Goal: Task Accomplishment & Management: Manage account settings

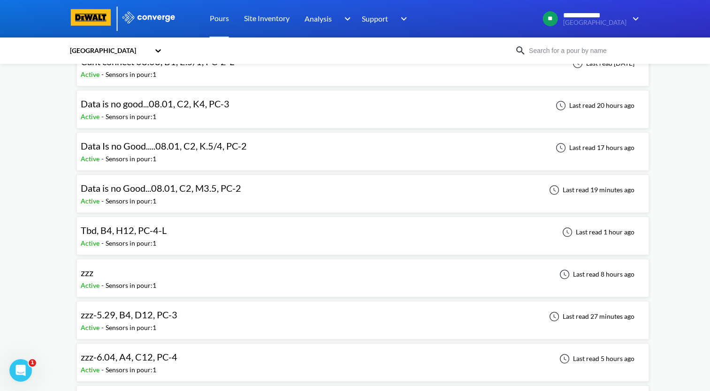
scroll to position [704, 0]
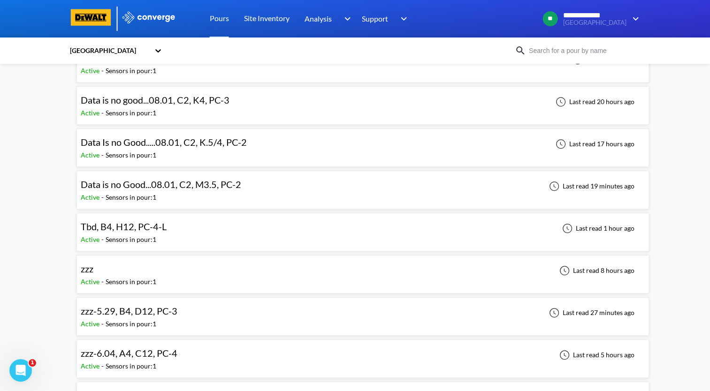
click at [184, 228] on div "Tbd, B4, H12, PC-4-L Active - Sensors in pour: 1 Last read 1 hour ago" at bounding box center [363, 232] width 564 height 30
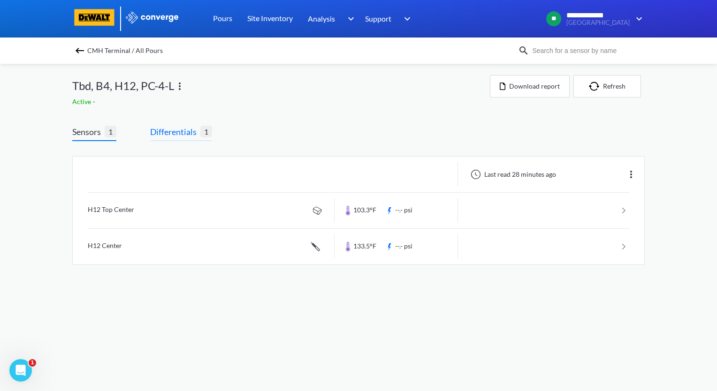
click at [196, 138] on span "Differentials" at bounding box center [175, 131] width 50 height 13
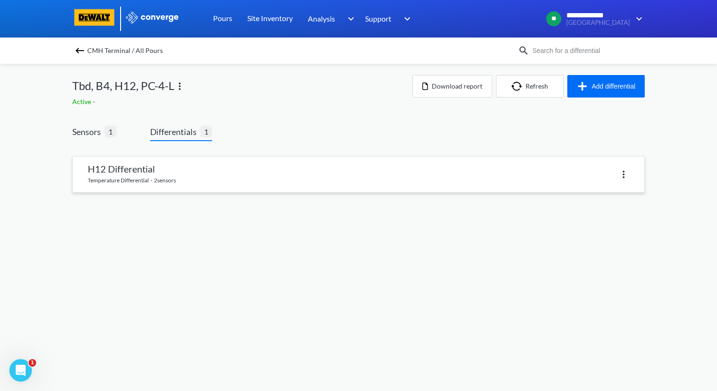
click at [188, 172] on link at bounding box center [358, 175] width 571 height 36
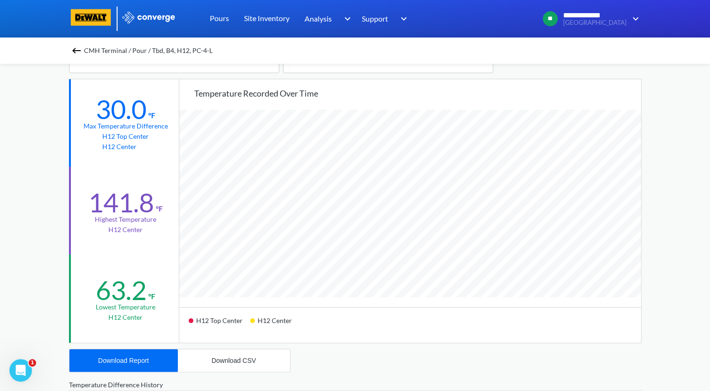
scroll to position [47, 0]
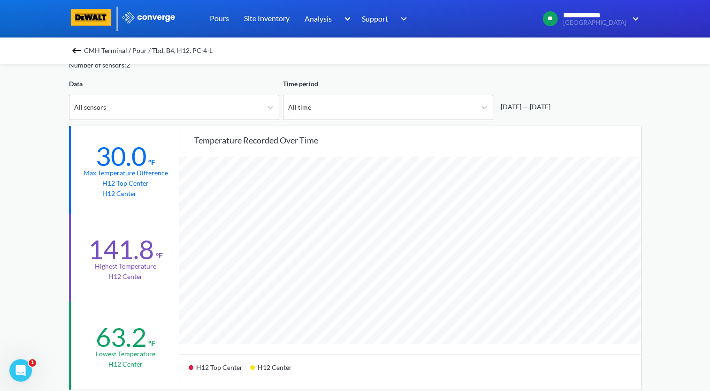
click at [77, 55] on img at bounding box center [76, 50] width 11 height 11
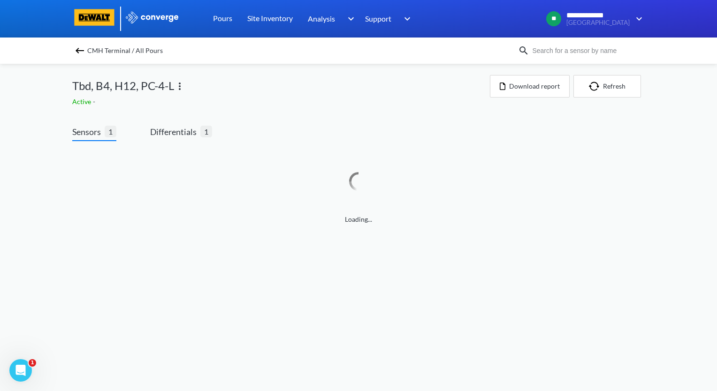
click at [180, 87] on img at bounding box center [179, 86] width 11 height 11
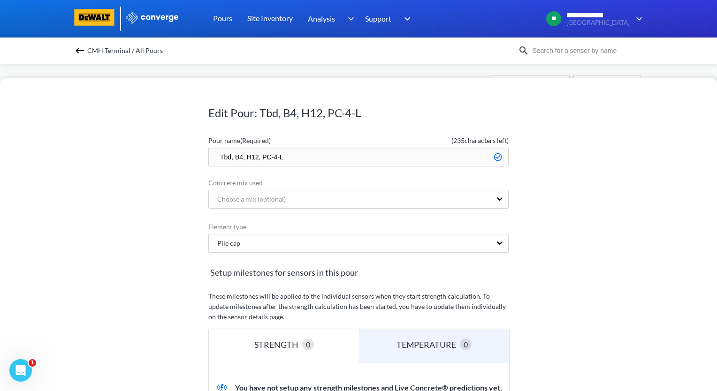
click at [227, 157] on input "Tbd, B4, H12, PC-4-L" at bounding box center [358, 157] width 300 height 19
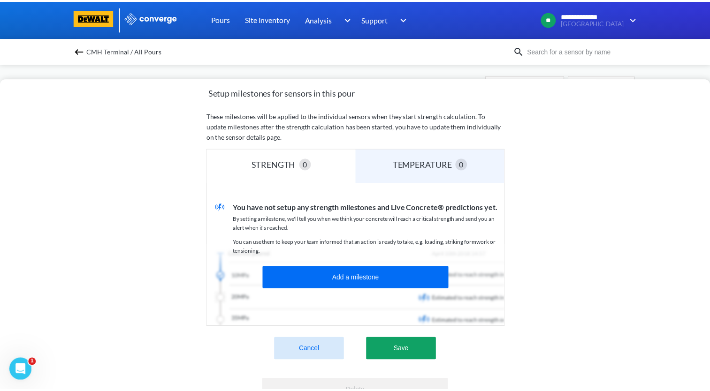
scroll to position [232, 0]
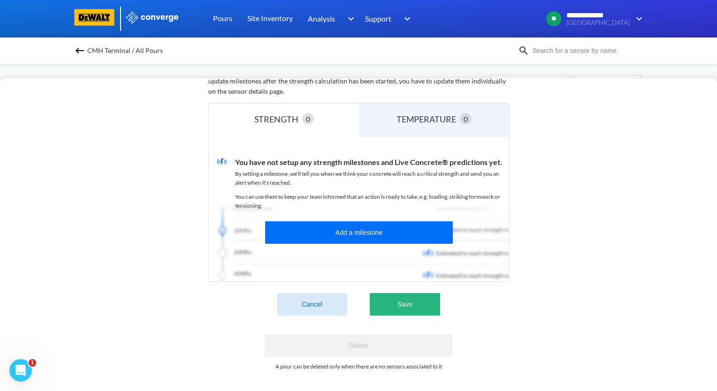
type input "08.18, B4, H12, PC-4-L"
click at [420, 303] on button "Save" at bounding box center [405, 304] width 70 height 23
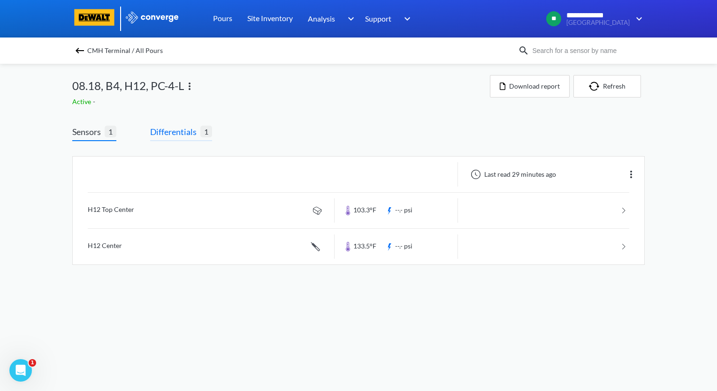
click at [184, 135] on span "Differentials" at bounding box center [175, 131] width 50 height 13
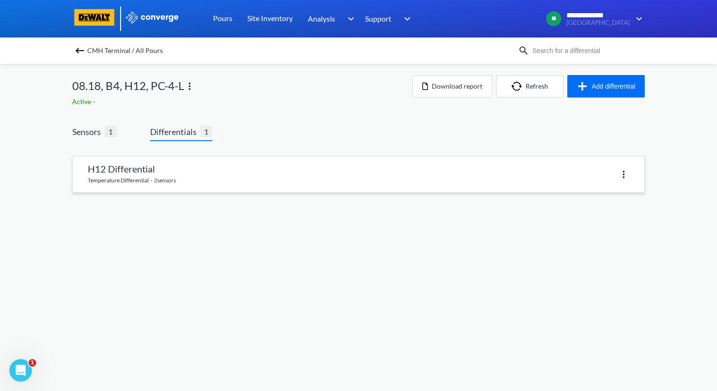
click at [135, 177] on link at bounding box center [358, 175] width 571 height 36
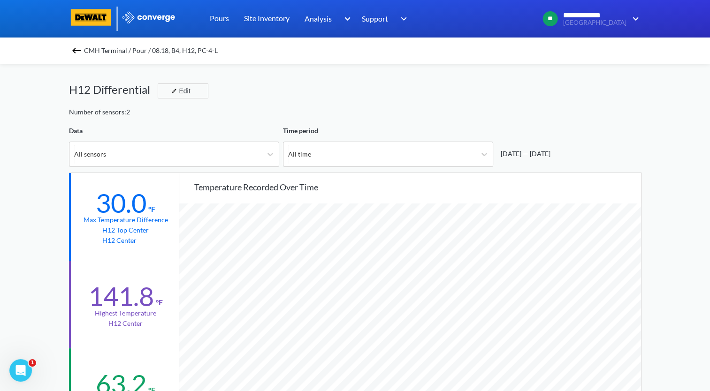
scroll to position [785, 709]
click at [78, 49] on img at bounding box center [76, 50] width 11 height 11
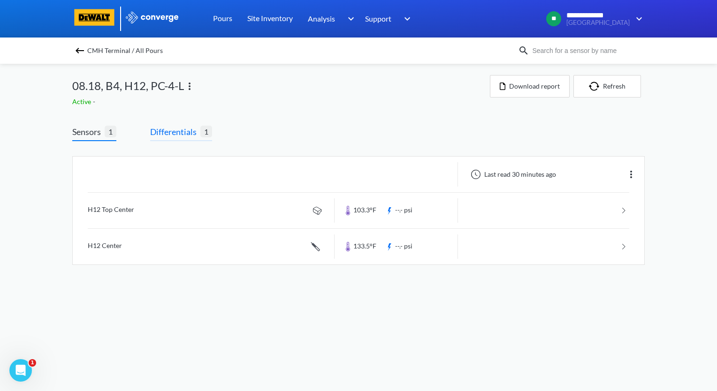
click at [169, 133] on span "Differentials" at bounding box center [175, 131] width 50 height 13
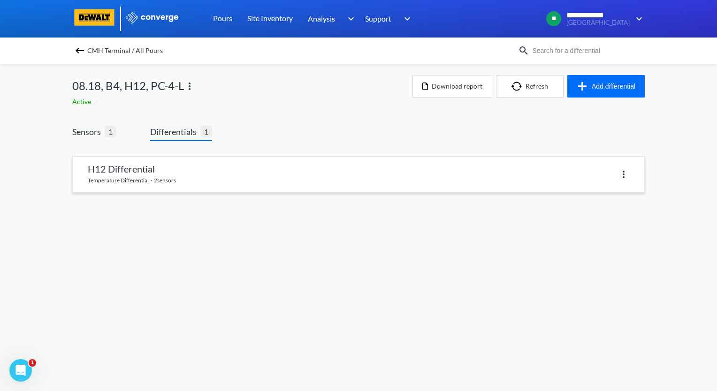
click at [176, 172] on link at bounding box center [358, 175] width 571 height 36
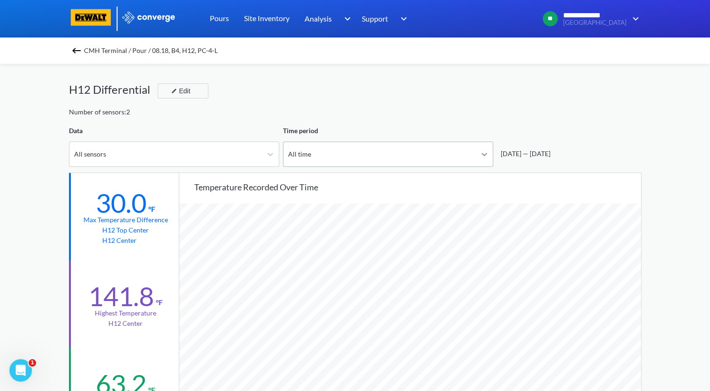
scroll to position [785, 709]
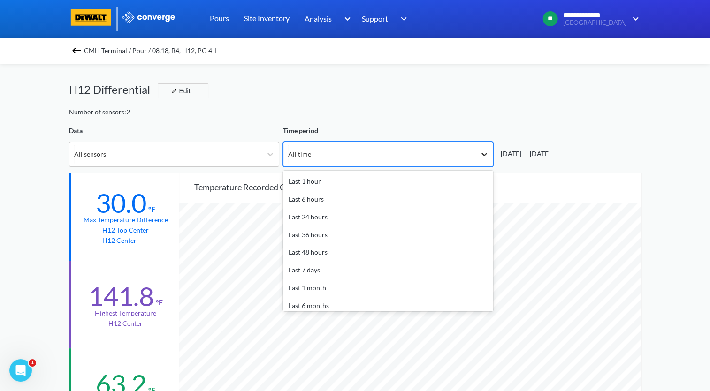
click at [482, 156] on icon at bounding box center [484, 154] width 9 height 9
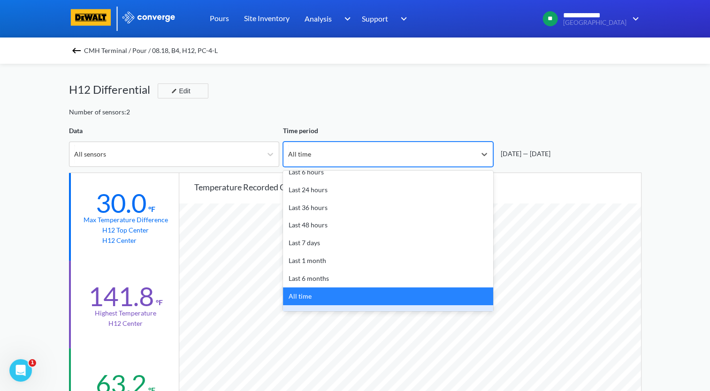
scroll to position [41, 0]
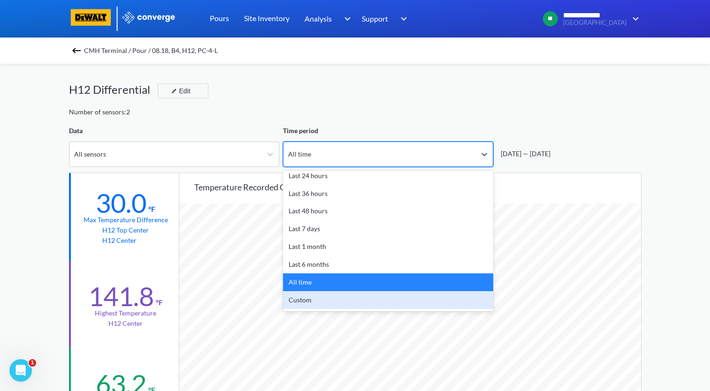
click at [425, 298] on div "Custom" at bounding box center [388, 300] width 210 height 18
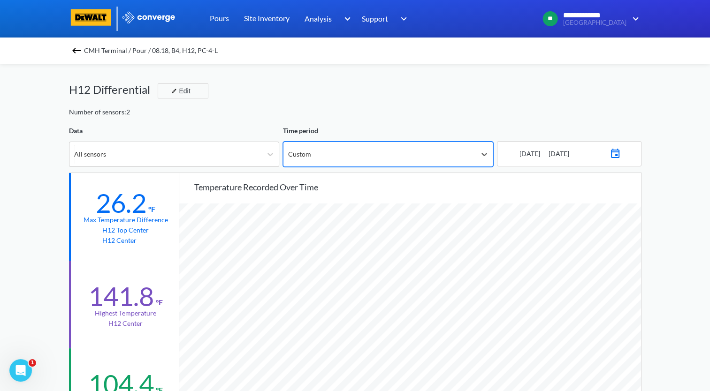
scroll to position [785, 709]
click at [621, 157] on img at bounding box center [614, 152] width 11 height 13
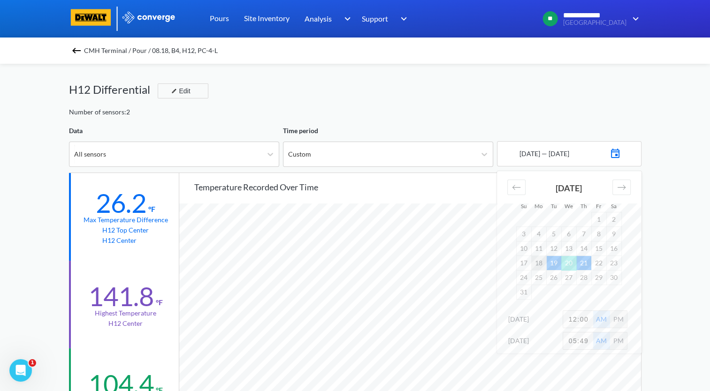
click at [543, 264] on td "18" at bounding box center [538, 263] width 15 height 15
drag, startPoint x: 587, startPoint y: 320, endPoint x: 544, endPoint y: 322, distance: 43.7
click at [544, 322] on div "[DATE] 12:00 AM PM" at bounding box center [569, 322] width 145 height 22
type input "2"
click at [541, 279] on td "25" at bounding box center [538, 277] width 15 height 15
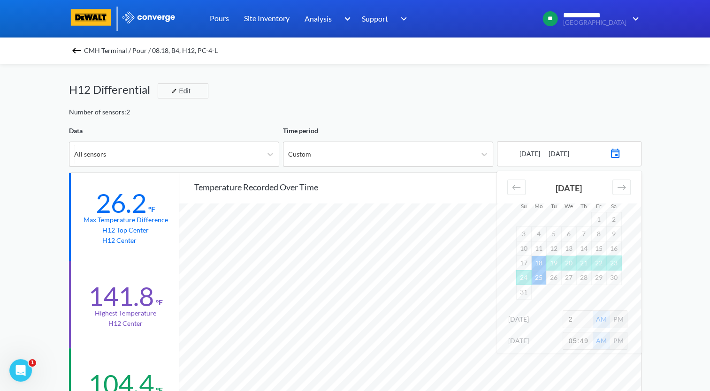
click at [589, 343] on input "05:49" at bounding box center [578, 341] width 30 height 17
drag, startPoint x: 589, startPoint y: 343, endPoint x: 566, endPoint y: 348, distance: 23.6
click at [563, 349] on input "05:49" at bounding box center [578, 341] width 30 height 17
type input "2"
click at [680, 333] on div "**********" at bounding box center [355, 393] width 710 height 786
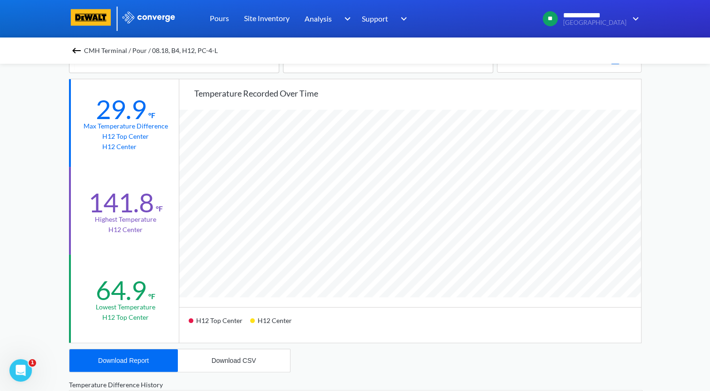
scroll to position [47, 0]
